Goal: Information Seeking & Learning: Learn about a topic

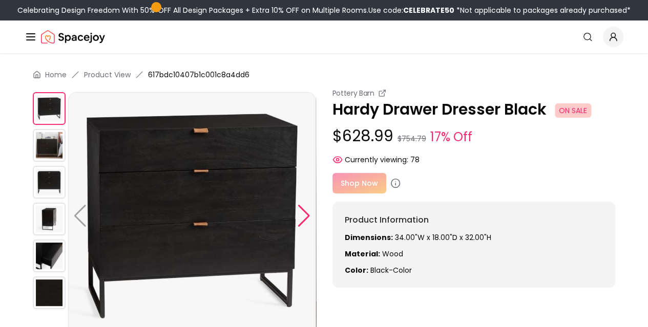
click at [303, 218] on div at bounding box center [304, 216] width 14 height 23
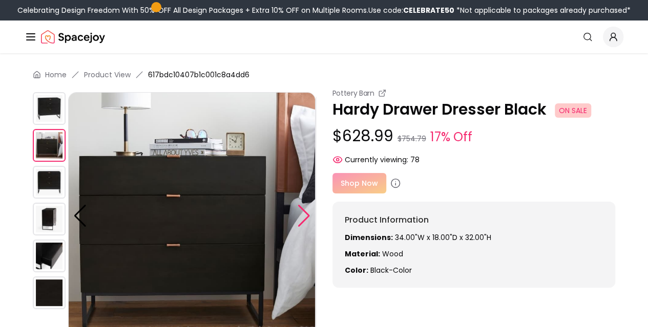
click at [303, 218] on div at bounding box center [304, 216] width 14 height 23
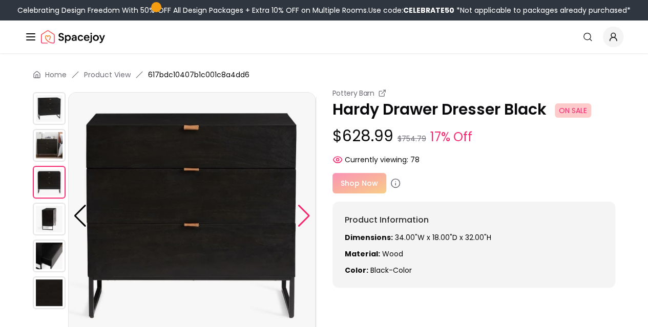
click at [303, 218] on div at bounding box center [304, 216] width 14 height 23
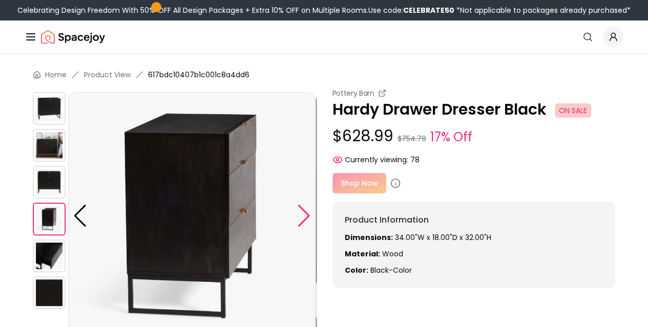
click at [307, 217] on div at bounding box center [304, 216] width 14 height 23
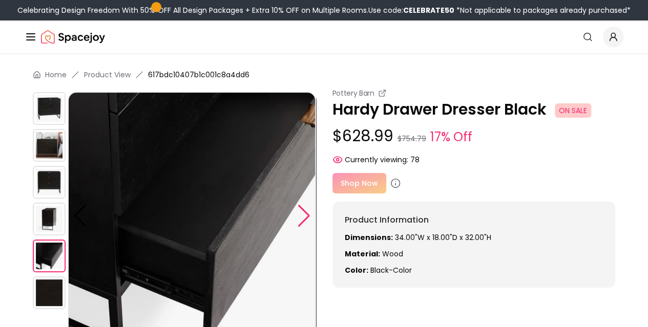
click at [307, 217] on div at bounding box center [304, 216] width 14 height 23
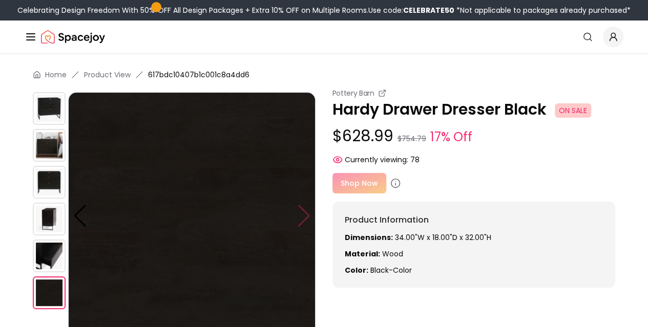
click at [307, 217] on img at bounding box center [191, 215] width 247 height 247
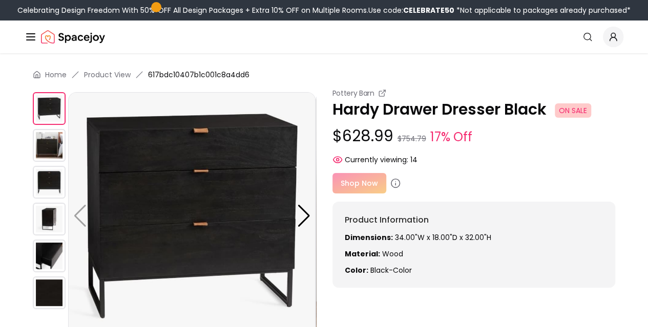
click at [50, 256] on img at bounding box center [49, 256] width 33 height 33
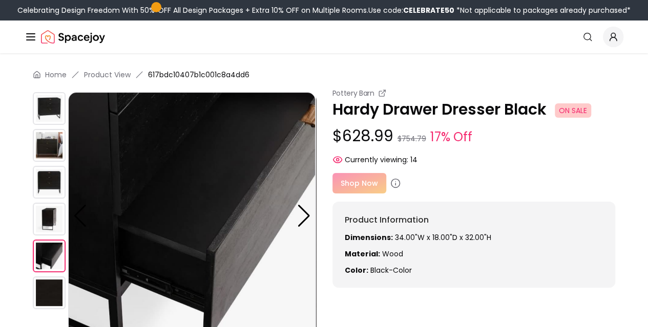
click at [56, 294] on img at bounding box center [49, 293] width 33 height 33
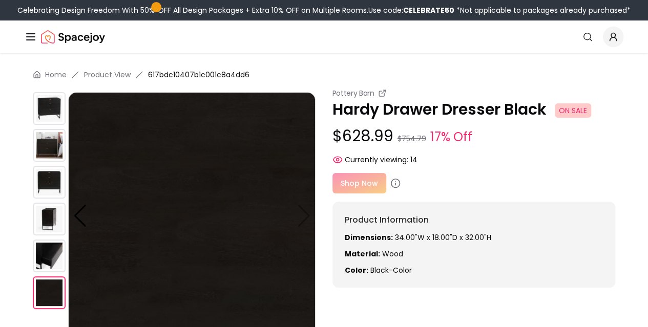
click at [48, 220] on img at bounding box center [49, 219] width 33 height 33
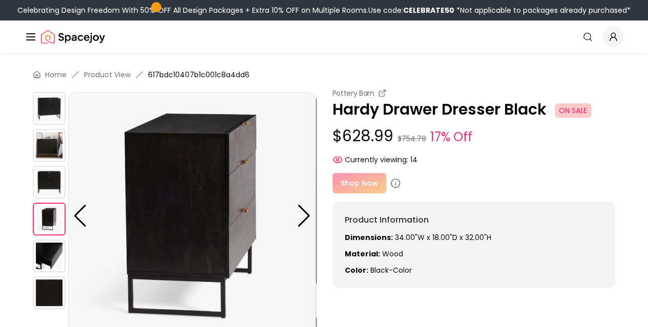
click at [47, 183] on img at bounding box center [49, 182] width 33 height 33
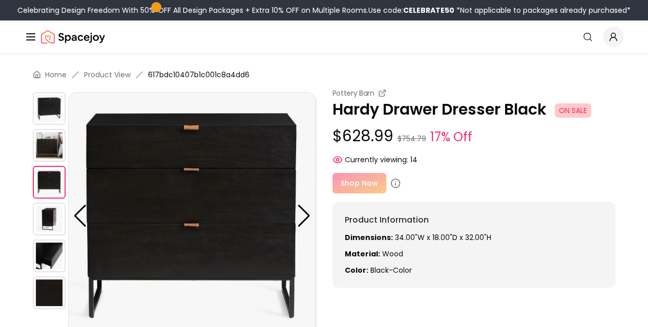
click at [47, 149] on img at bounding box center [49, 145] width 33 height 33
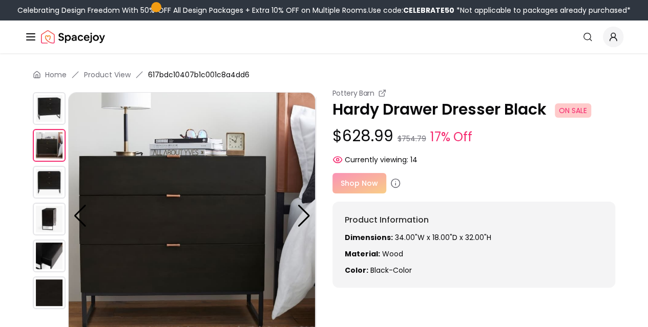
click at [47, 106] on img at bounding box center [49, 108] width 33 height 33
